Goal: Information Seeking & Learning: Learn about a topic

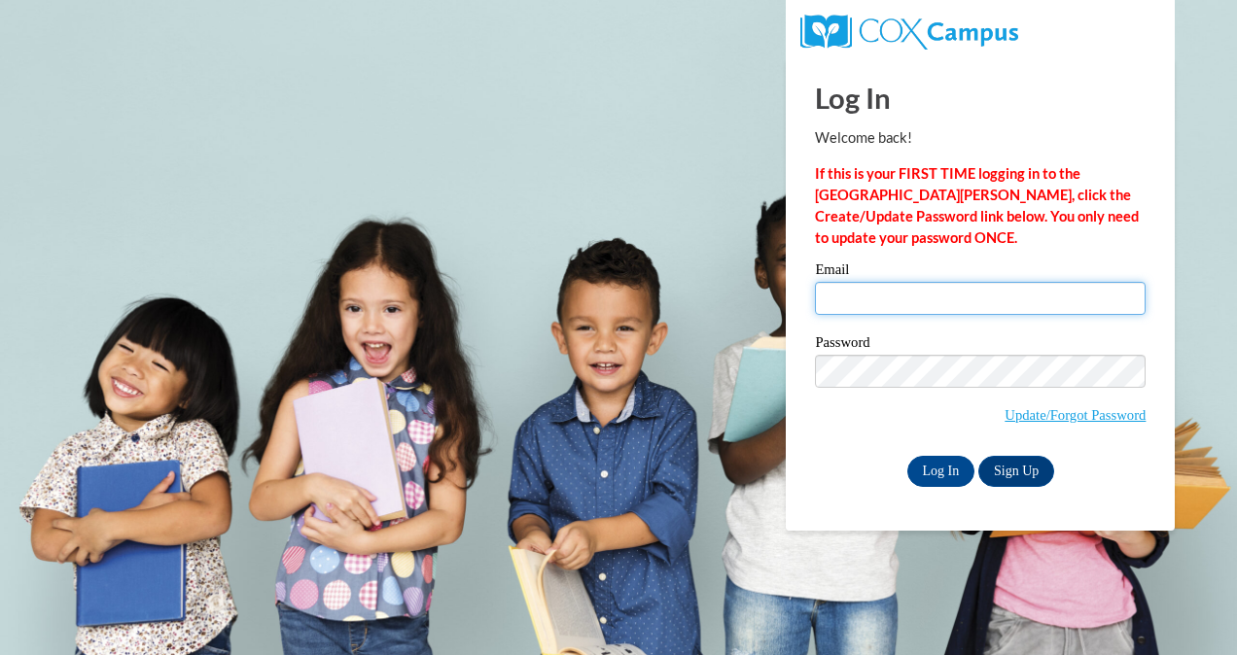
click at [826, 301] on input "Email" at bounding box center [980, 298] width 331 height 33
type input "trini_rose22@hotmail.com"
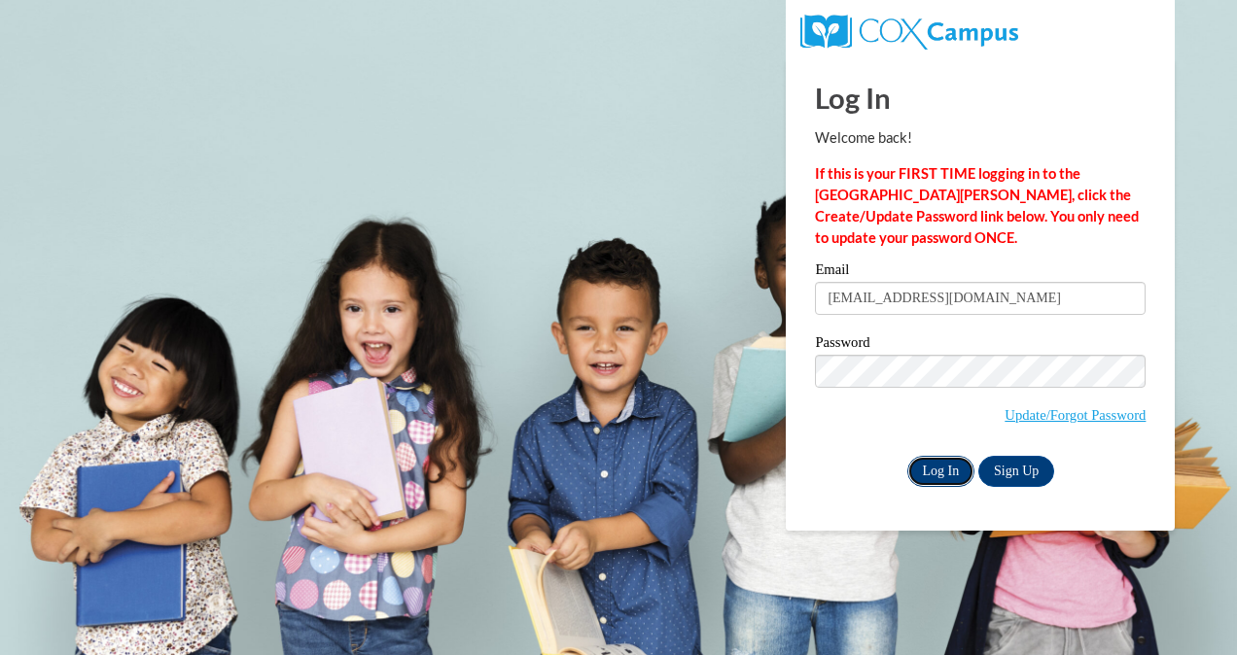
click at [945, 473] on input "Log In" at bounding box center [941, 471] width 68 height 31
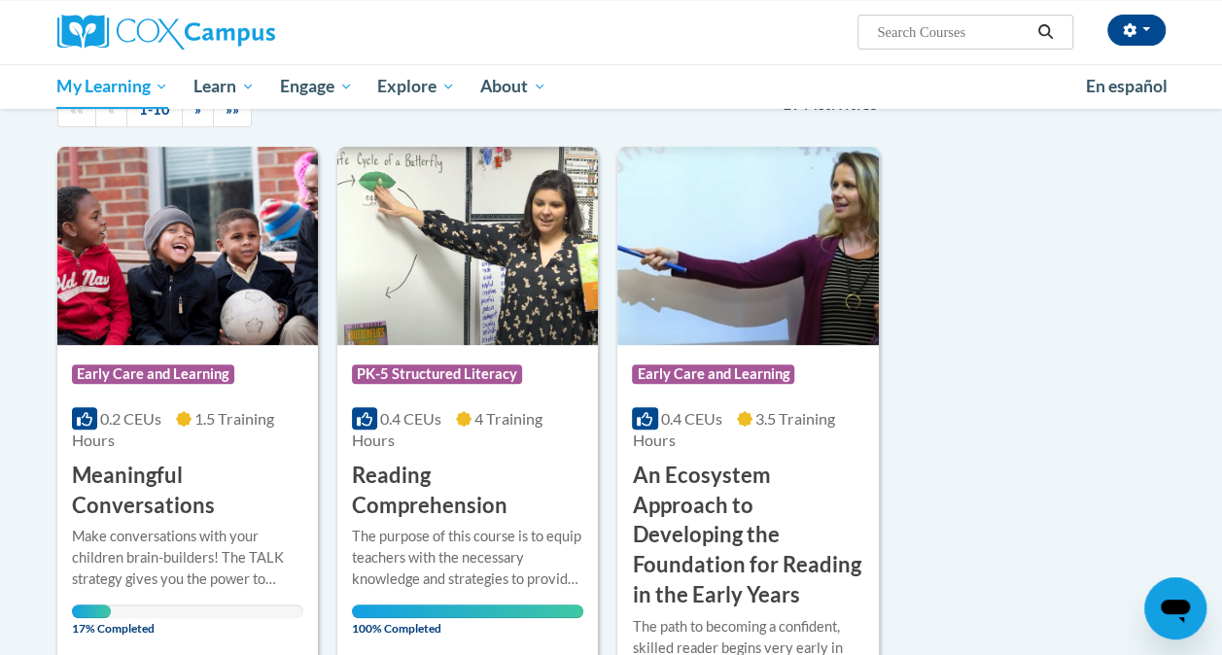
scroll to position [298, 0]
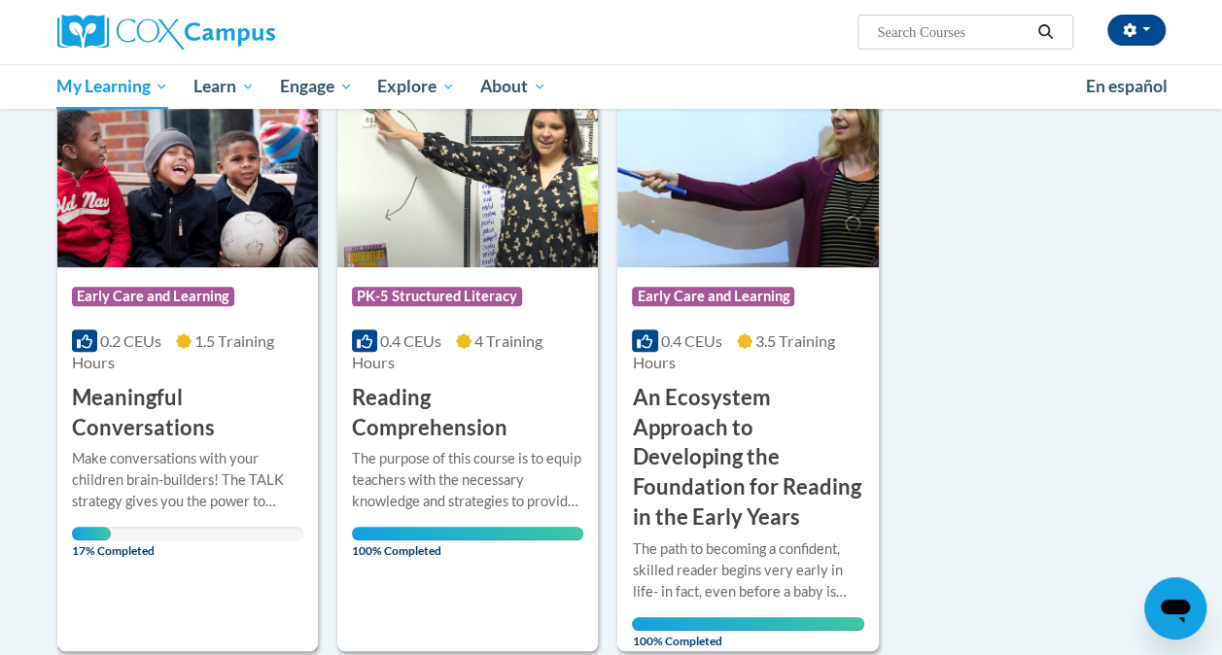
click at [146, 289] on span "Early Care and Learning" at bounding box center [153, 296] width 162 height 19
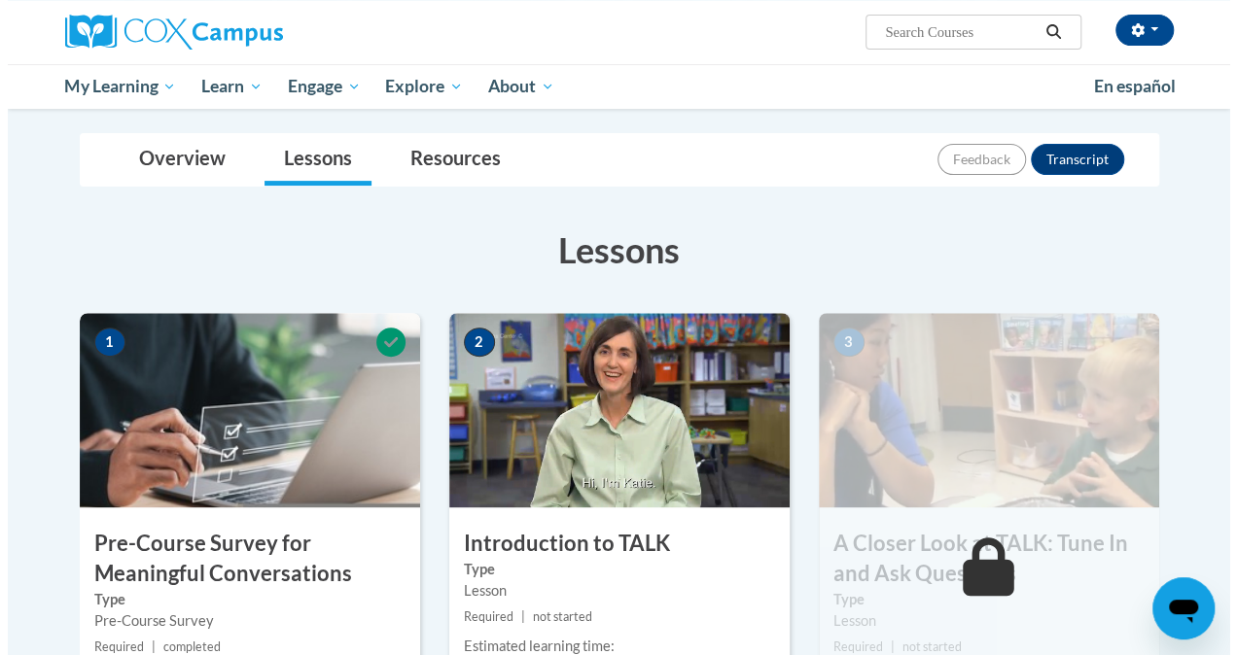
scroll to position [336, 0]
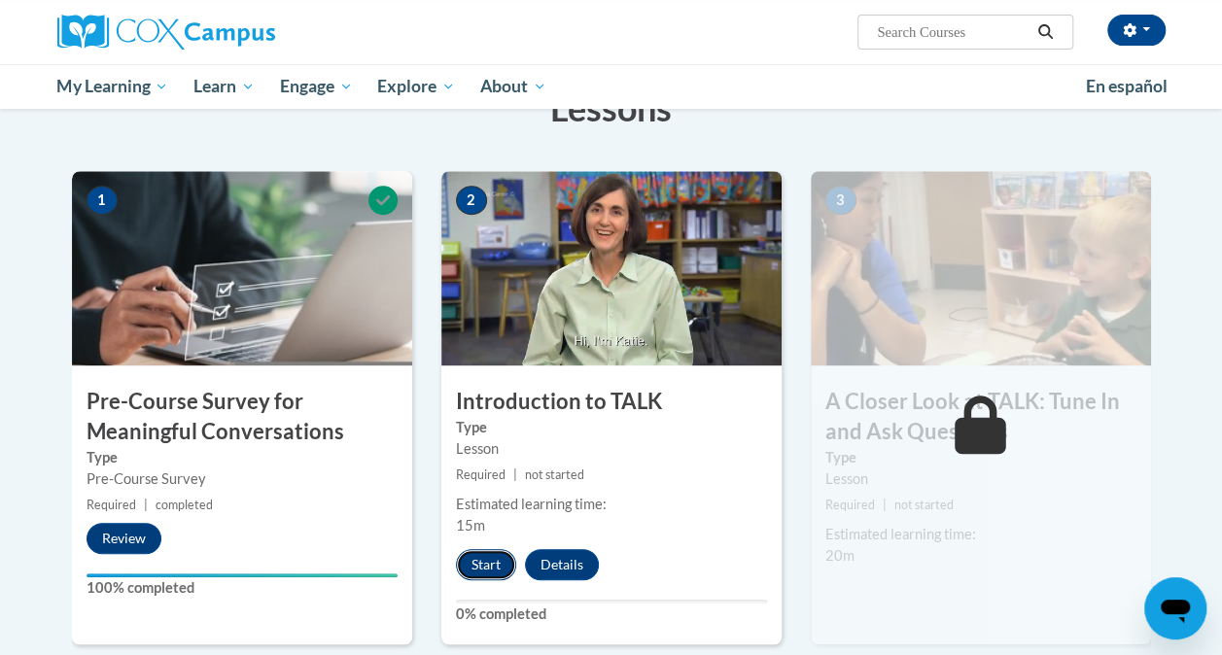
click at [492, 567] on button "Start" at bounding box center [486, 564] width 60 height 31
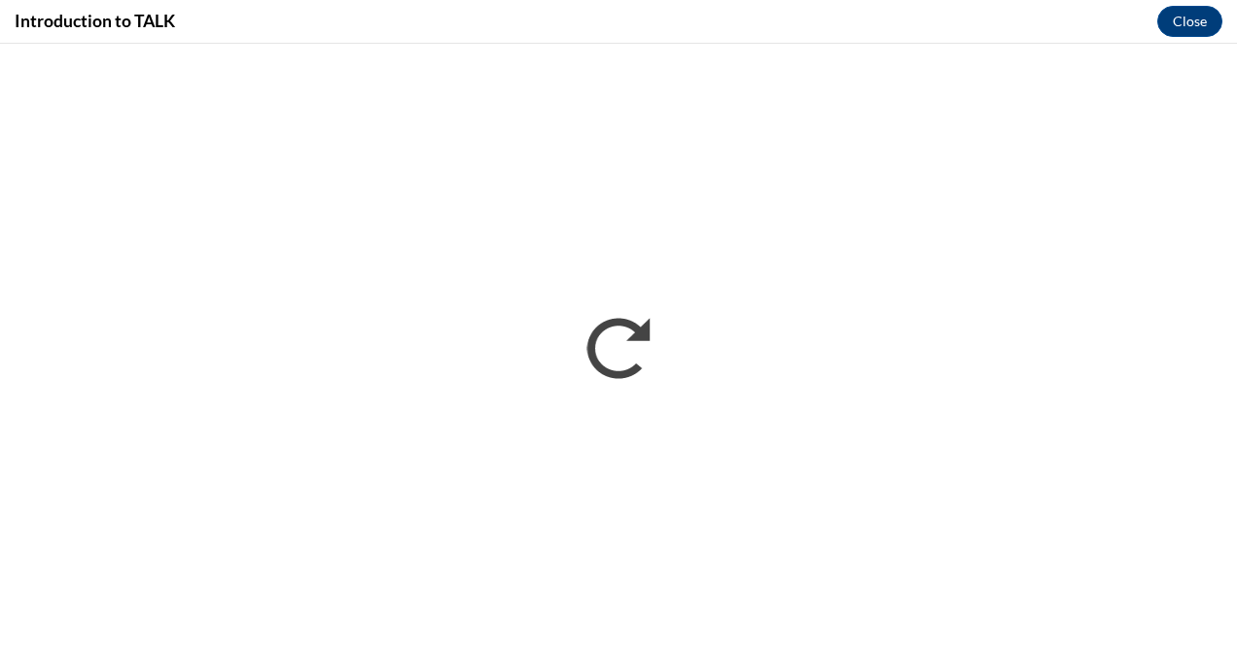
scroll to position [0, 0]
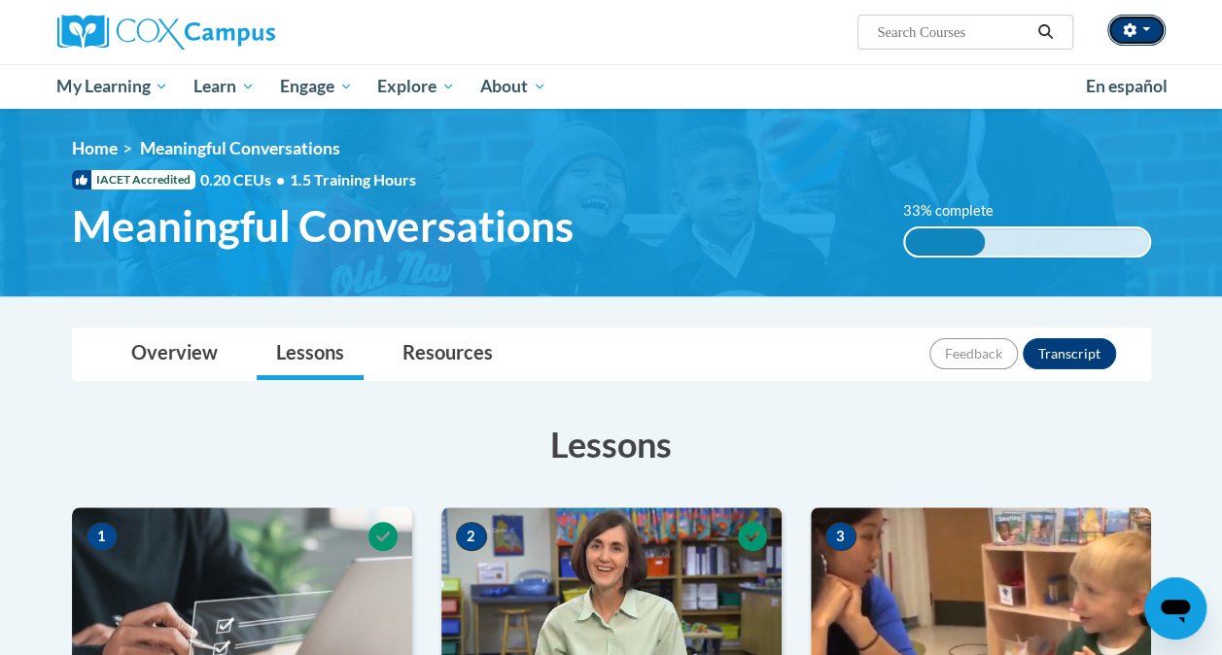
click at [1148, 33] on button "button" at bounding box center [1136, 30] width 58 height 31
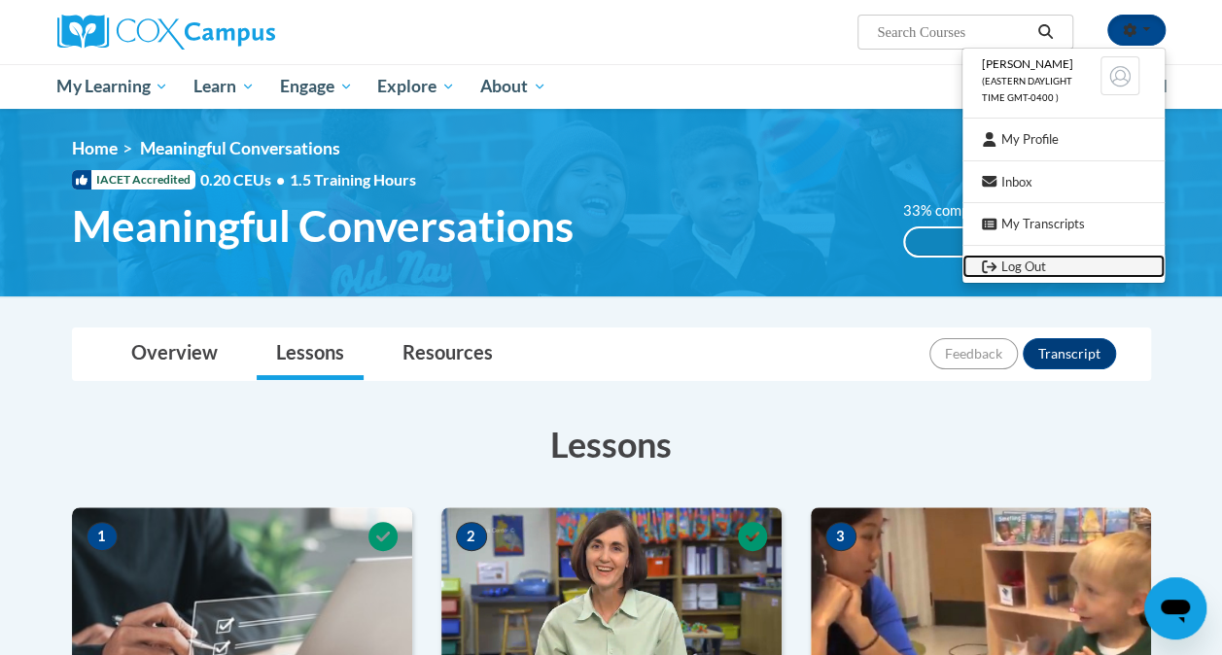
click at [1046, 270] on link "Log Out" at bounding box center [1064, 267] width 202 height 24
